Goal: Task Accomplishment & Management: Manage account settings

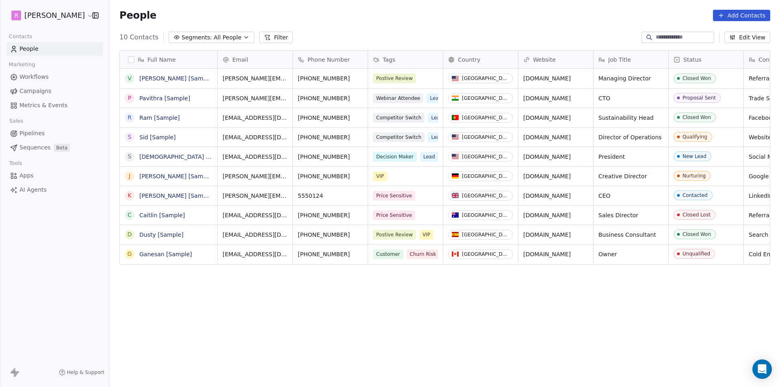
scroll to position [334, 664]
click at [68, 12] on html "R [PERSON_NAME] Contacts People Marketing Workflows Campaigns Metrics & Events …" at bounding box center [390, 193] width 780 height 387
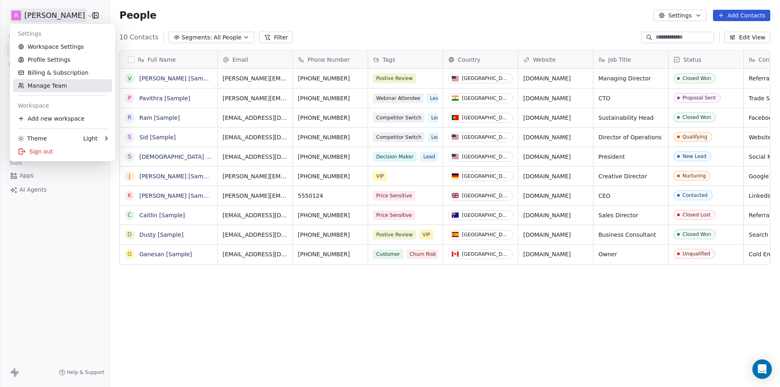
click at [43, 86] on link "Manage Team" at bounding box center [62, 85] width 99 height 13
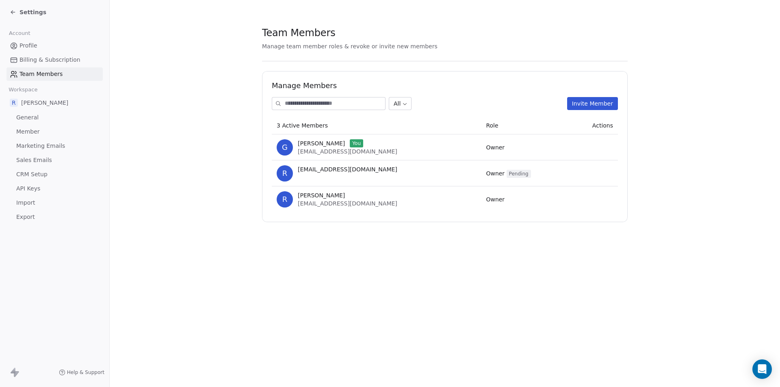
click at [605, 170] on td at bounding box center [593, 173] width 49 height 26
click at [601, 182] on td at bounding box center [593, 173] width 49 height 26
click at [603, 182] on td at bounding box center [593, 173] width 49 height 26
click at [603, 212] on div "Manage Members All Invite Member 3 Active Members Role Actions G [PERSON_NAME] …" at bounding box center [444, 146] width 365 height 151
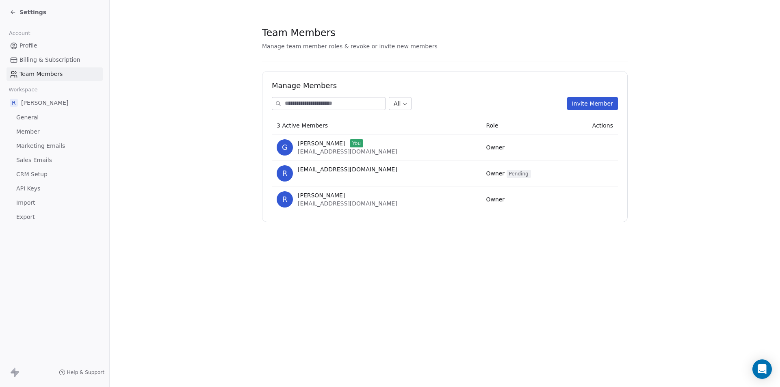
click at [603, 212] on div "Manage Members All Invite Member 3 Active Members Role Actions G [PERSON_NAME] …" at bounding box center [444, 146] width 365 height 151
click at [607, 135] on td at bounding box center [593, 147] width 49 height 26
click at [761, 370] on icon "Open Intercom Messenger" at bounding box center [761, 369] width 9 height 11
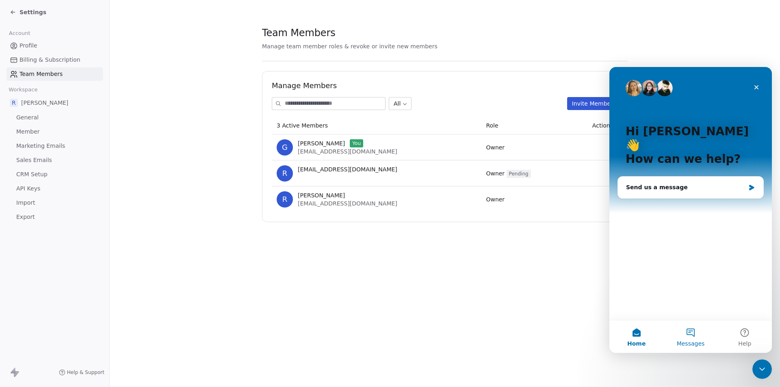
click at [690, 342] on span "Messages" at bounding box center [691, 344] width 28 height 6
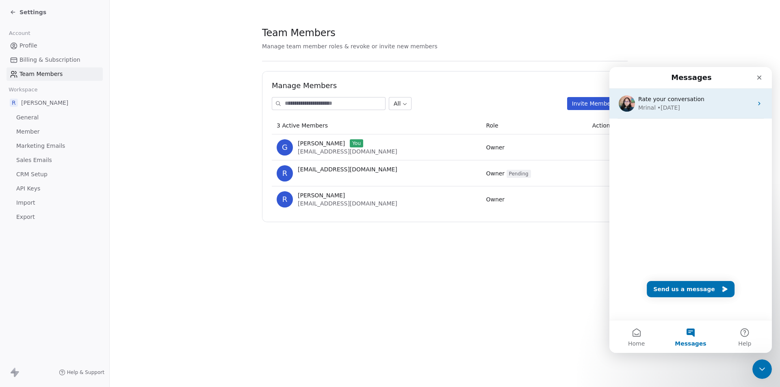
click at [667, 108] on div "• [DATE]" at bounding box center [668, 108] width 23 height 9
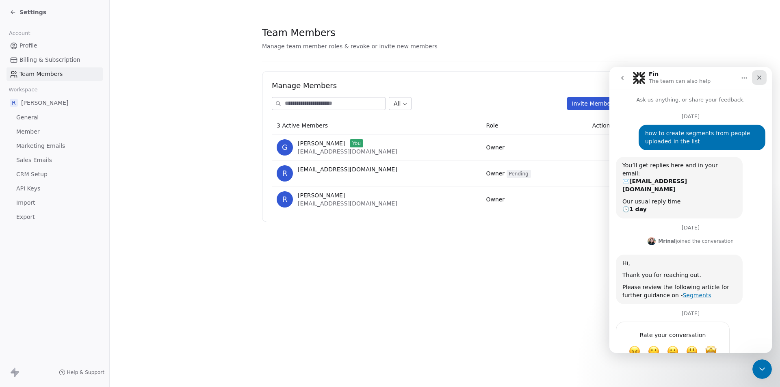
click at [763, 78] on div "Close" at bounding box center [759, 77] width 15 height 15
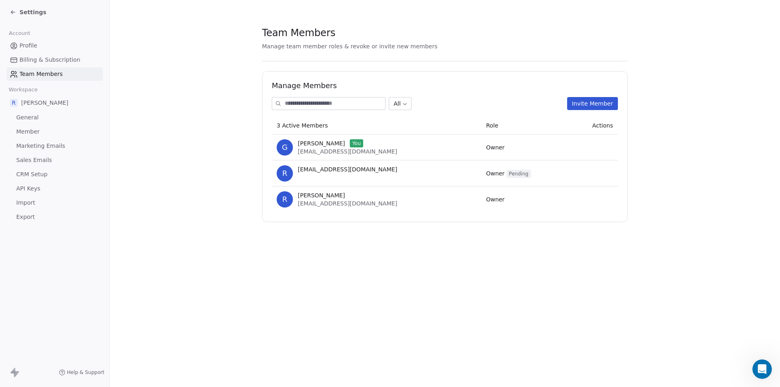
scroll to position [17, 0]
click at [589, 174] on td at bounding box center [593, 173] width 49 height 26
drag, startPoint x: 597, startPoint y: 175, endPoint x: 612, endPoint y: 206, distance: 34.3
click at [612, 206] on tbody "[PERSON_NAME] You [EMAIL_ADDRESS][DOMAIN_NAME] Owner r [EMAIL_ADDRESS][DOMAIN_N…" at bounding box center [445, 173] width 346 height 78
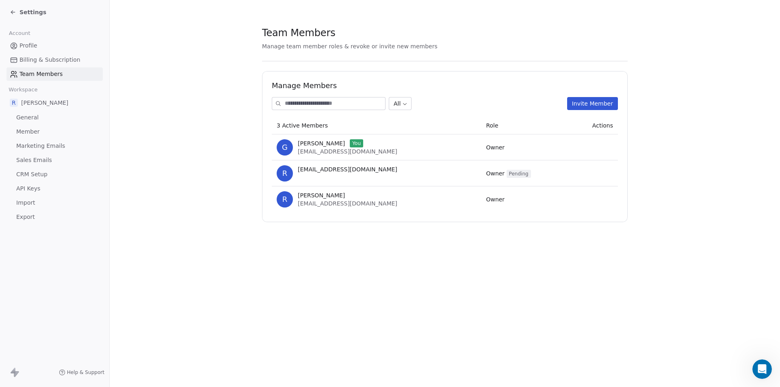
click at [761, 198] on section "Team Members Manage team member roles & revoke or invite new members Manage Mem…" at bounding box center [445, 124] width 670 height 248
click at [33, 41] on link "Profile" at bounding box center [54, 45] width 96 height 13
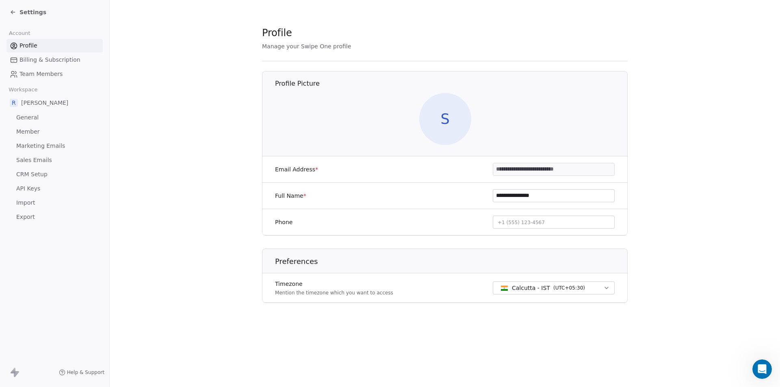
click at [12, 12] on icon at bounding box center [13, 12] width 4 height 0
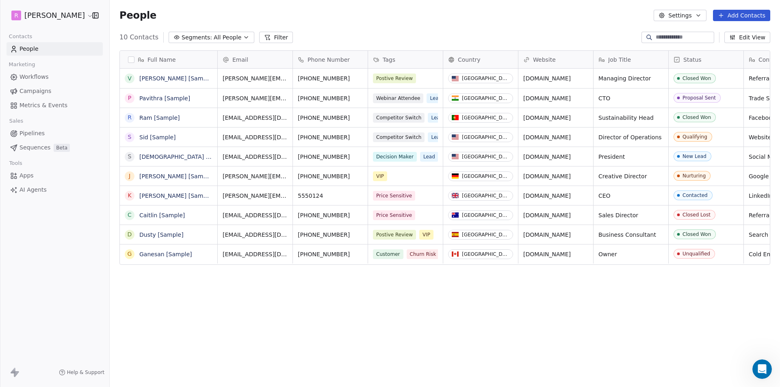
scroll to position [334, 664]
click at [69, 16] on html "R [PERSON_NAME] Contacts People Marketing Workflows Campaigns Metrics & Events …" at bounding box center [390, 193] width 780 height 387
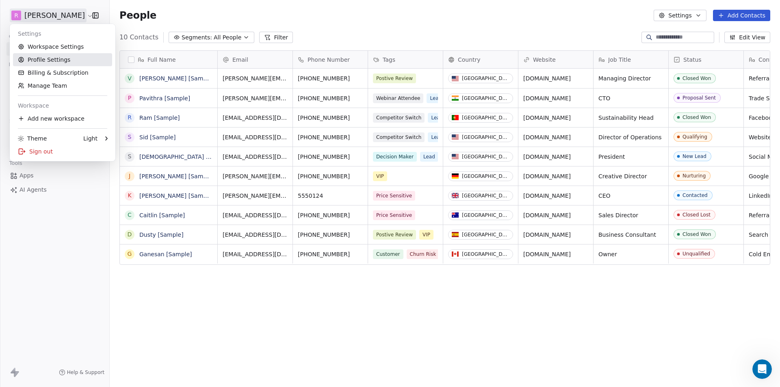
click at [53, 60] on link "Profile Settings" at bounding box center [62, 59] width 99 height 13
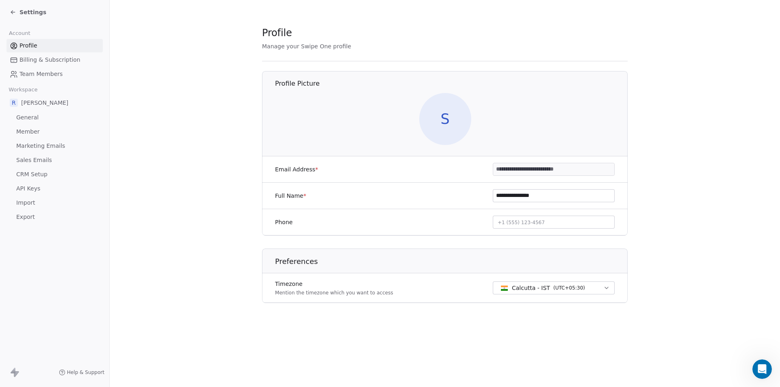
click at [13, 10] on icon at bounding box center [13, 12] width 6 height 6
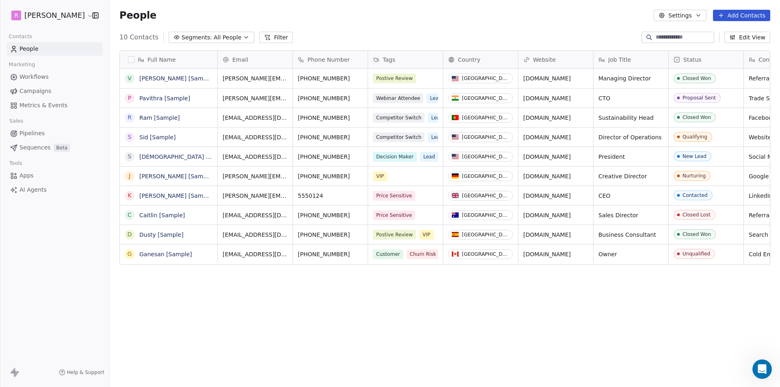
scroll to position [334, 664]
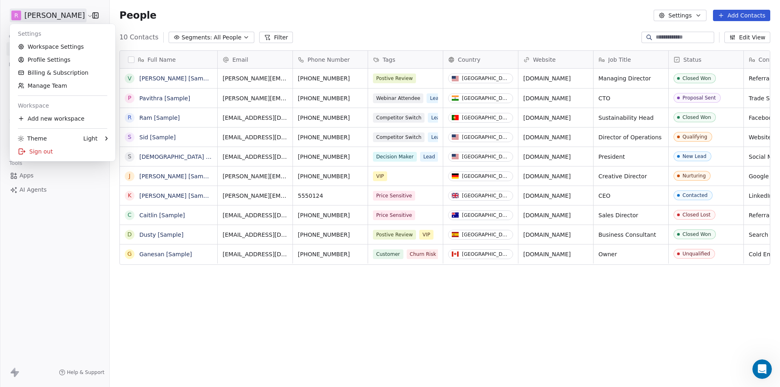
click at [64, 15] on html "R [PERSON_NAME] Contacts People Marketing Workflows Campaigns Metrics & Events …" at bounding box center [390, 193] width 780 height 387
click at [74, 16] on html "R [PERSON_NAME] Contacts People Marketing Workflows Campaigns Metrics & Events …" at bounding box center [390, 193] width 780 height 387
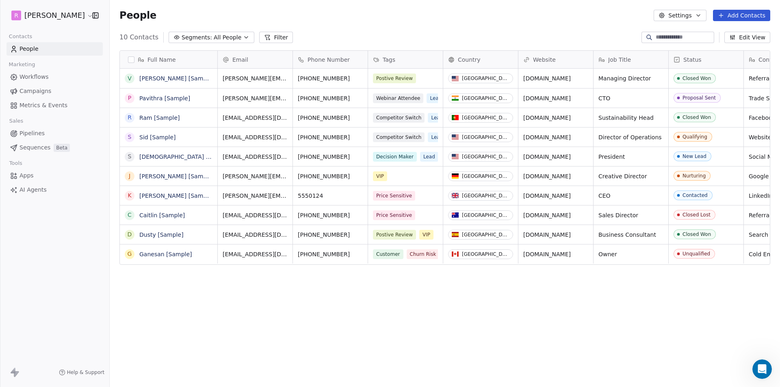
click at [74, 16] on html "R [PERSON_NAME] Contacts People Marketing Workflows Campaigns Metrics & Events …" at bounding box center [390, 193] width 780 height 387
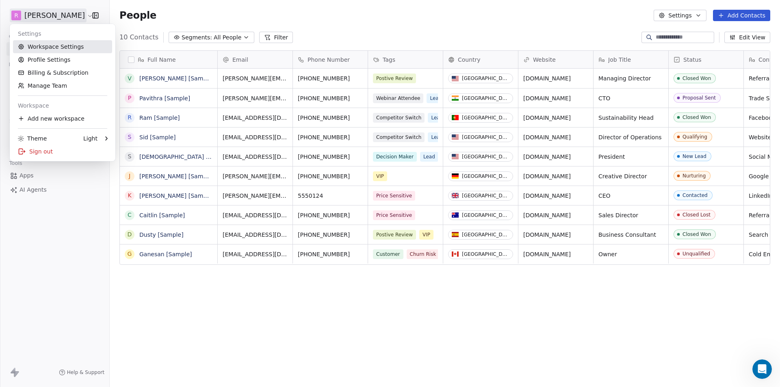
click at [54, 50] on link "Workspace Settings" at bounding box center [62, 46] width 99 height 13
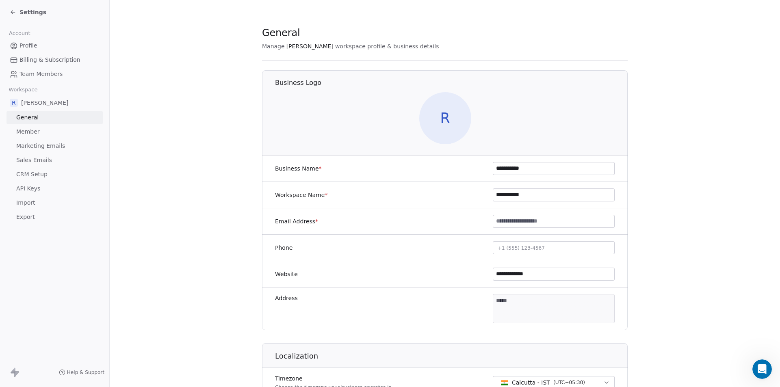
click at [163, 94] on section "**********" at bounding box center [445, 380] width 670 height 760
click at [11, 12] on icon at bounding box center [13, 12] width 6 height 6
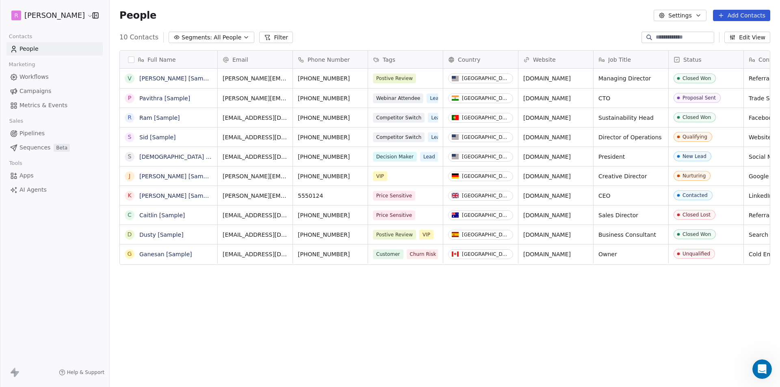
scroll to position [334, 664]
click at [43, 22] on html "R [PERSON_NAME] Contacts People Marketing Workflows Campaigns Metrics & Events …" at bounding box center [390, 193] width 780 height 387
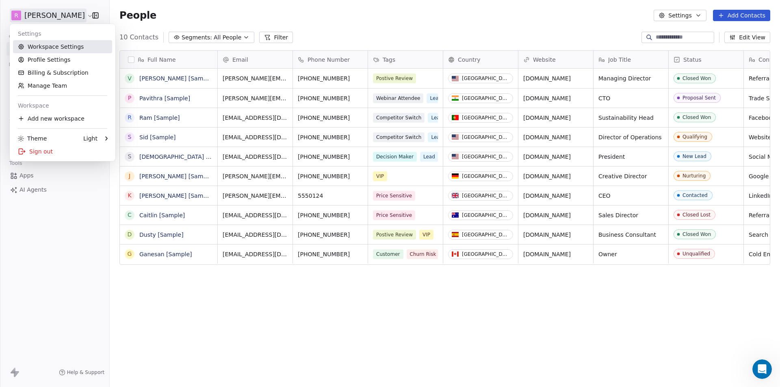
click at [54, 58] on link "Profile Settings" at bounding box center [62, 59] width 99 height 13
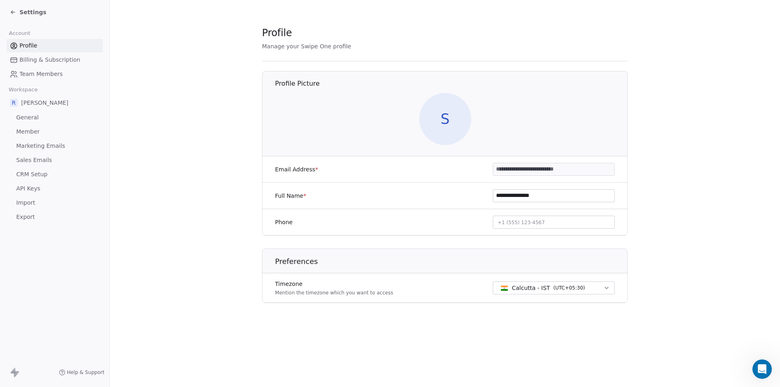
click at [542, 170] on input "**********" at bounding box center [553, 169] width 121 height 12
click at [533, 200] on input "**********" at bounding box center [553, 196] width 121 height 12
drag, startPoint x: 152, startPoint y: 61, endPoint x: 112, endPoint y: 7, distance: 67.0
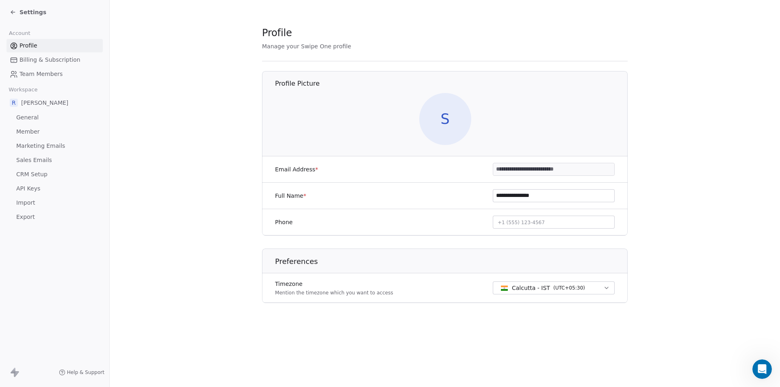
click at [151, 58] on section "**********" at bounding box center [445, 171] width 670 height 342
click at [156, 153] on section "**********" at bounding box center [445, 171] width 670 height 342
click at [54, 59] on span "Billing & Subscription" at bounding box center [49, 60] width 61 height 9
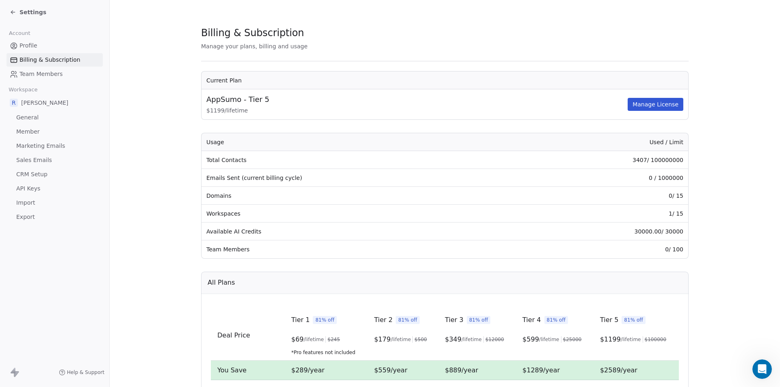
click at [727, 143] on section "Billing & Subscription Manage your plans, billing and usage Current Plan AppSum…" at bounding box center [445, 289] width 670 height 578
click at [137, 89] on section "Billing & Subscription Manage your plans, billing and usage Current Plan AppSum…" at bounding box center [445, 289] width 670 height 578
click at [26, 13] on span "Settings" at bounding box center [32, 12] width 27 height 8
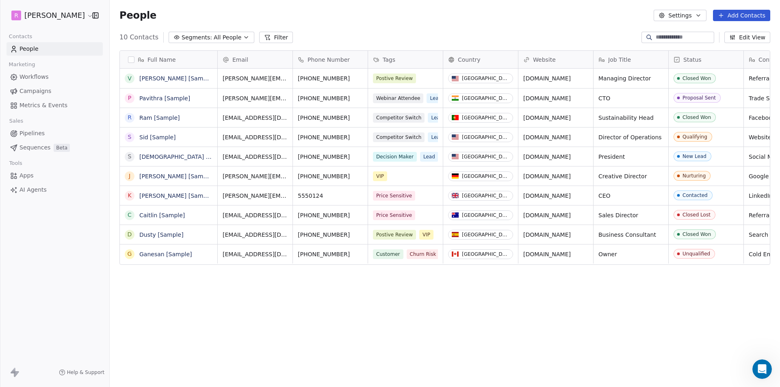
scroll to position [334, 664]
click at [71, 17] on html "R [PERSON_NAME] Contacts People Marketing Workflows Campaigns Metrics & Events …" at bounding box center [390, 193] width 780 height 387
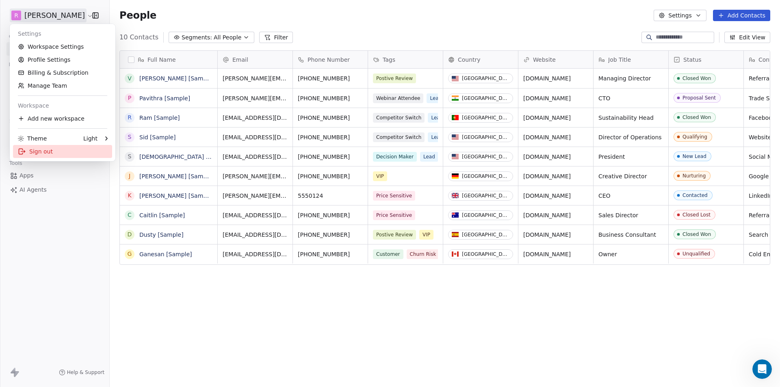
click at [31, 147] on div "Sign out" at bounding box center [62, 151] width 99 height 13
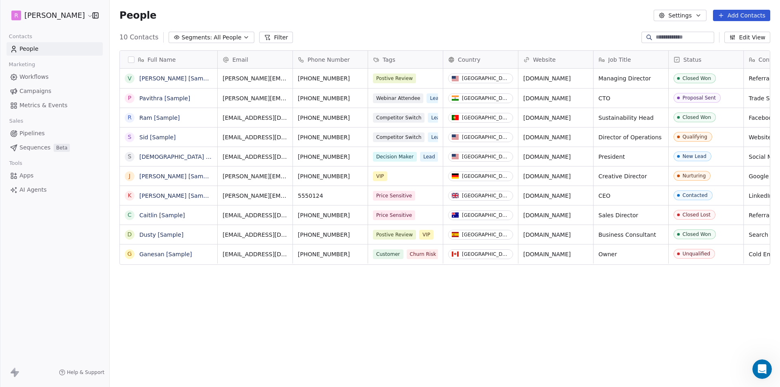
click at [319, 19] on div "People Settings Add Contacts" at bounding box center [444, 15] width 651 height 11
